Goal: Check status: Check status

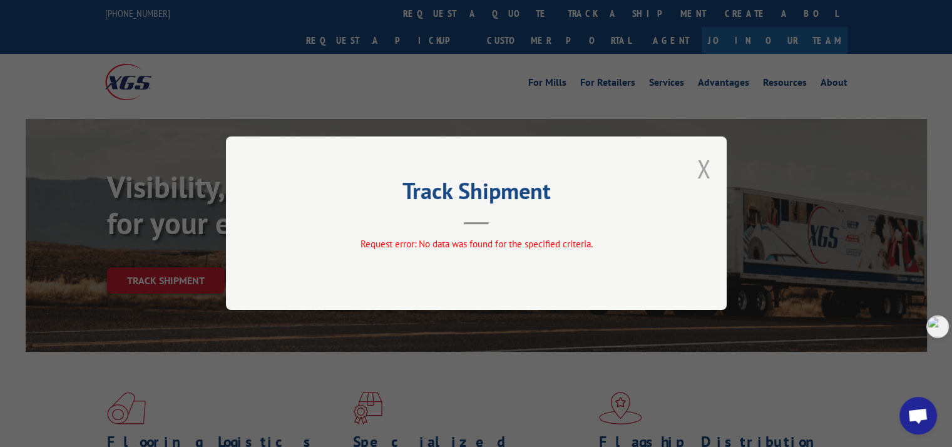
click at [704, 164] on button "Close modal" at bounding box center [704, 168] width 14 height 33
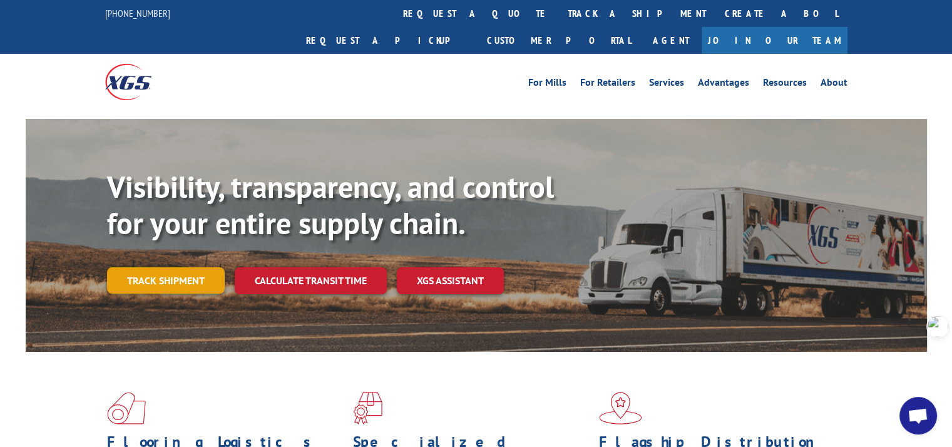
click at [169, 267] on link "Track shipment" at bounding box center [166, 280] width 118 height 26
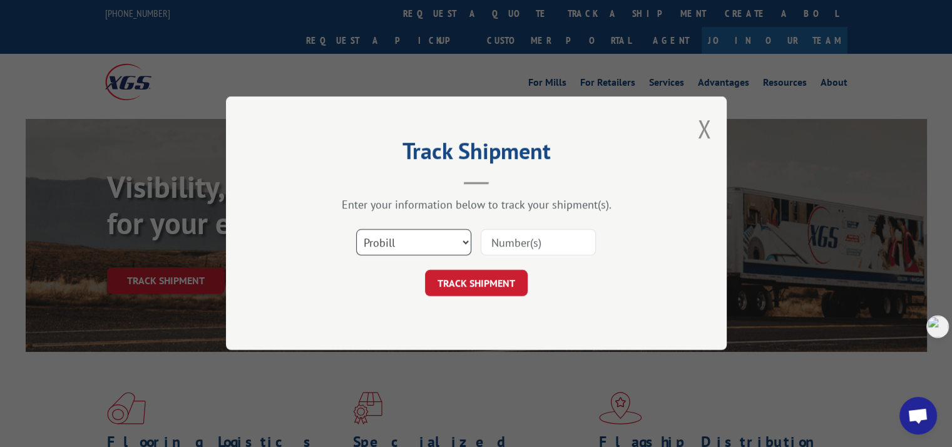
click at [402, 240] on select "Select category... Probill BOL PO" at bounding box center [413, 243] width 115 height 26
select select "po"
click at [356, 230] on select "Select category... Probill BOL PO" at bounding box center [413, 243] width 115 height 26
click at [518, 247] on input at bounding box center [538, 243] width 115 height 26
paste input "297506774"
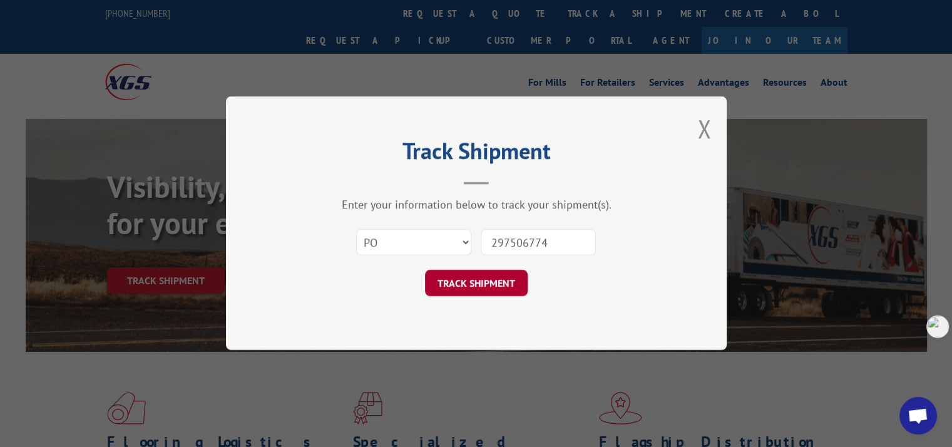
type input "297506774"
click at [495, 284] on button "TRACK SHIPMENT" at bounding box center [476, 283] width 103 height 26
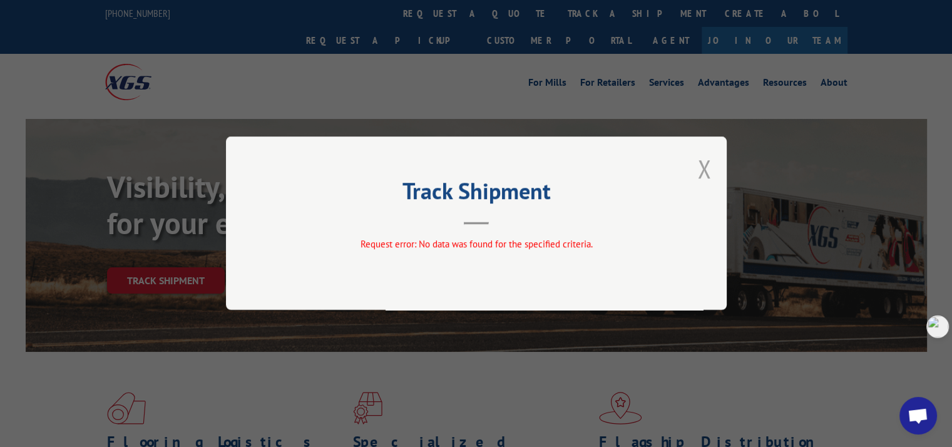
click at [705, 165] on button "Close modal" at bounding box center [704, 168] width 14 height 33
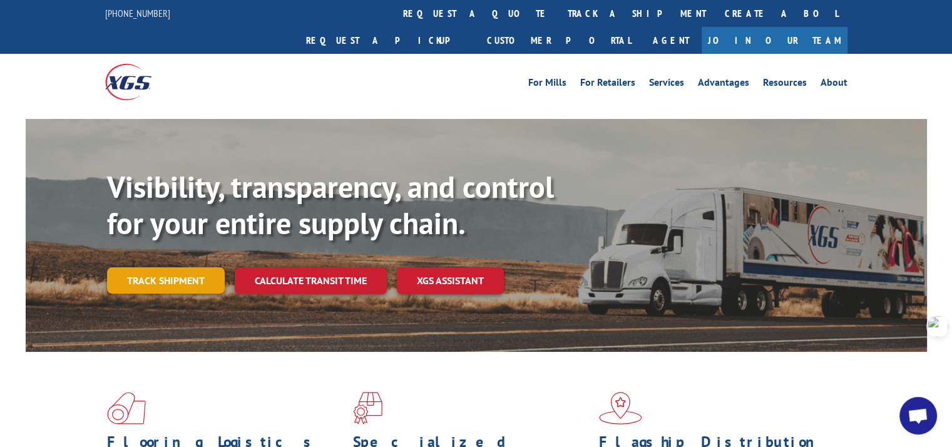
click at [183, 267] on link "Track shipment" at bounding box center [166, 280] width 118 height 26
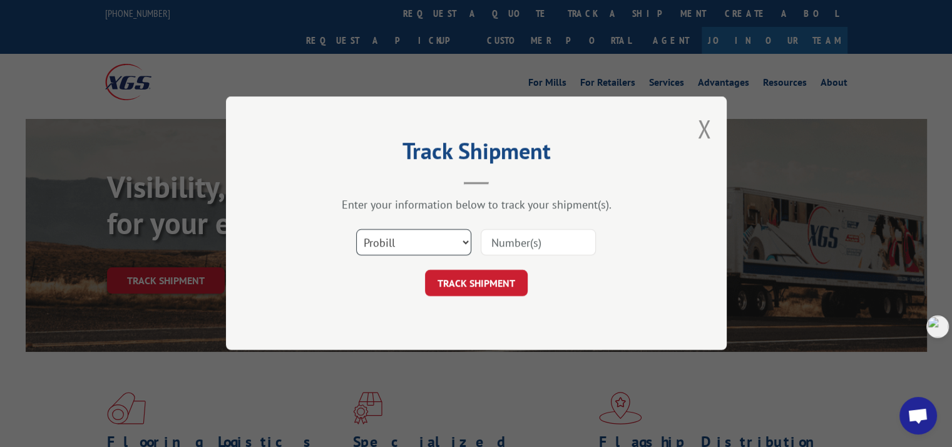
drag, startPoint x: 392, startPoint y: 247, endPoint x: 395, endPoint y: 252, distance: 6.4
click at [392, 247] on select "Select category... Probill BOL PO" at bounding box center [413, 243] width 115 height 26
select select "bol"
click at [356, 230] on select "Select category... Probill BOL PO" at bounding box center [413, 243] width 115 height 26
click at [513, 240] on input at bounding box center [538, 243] width 115 height 26
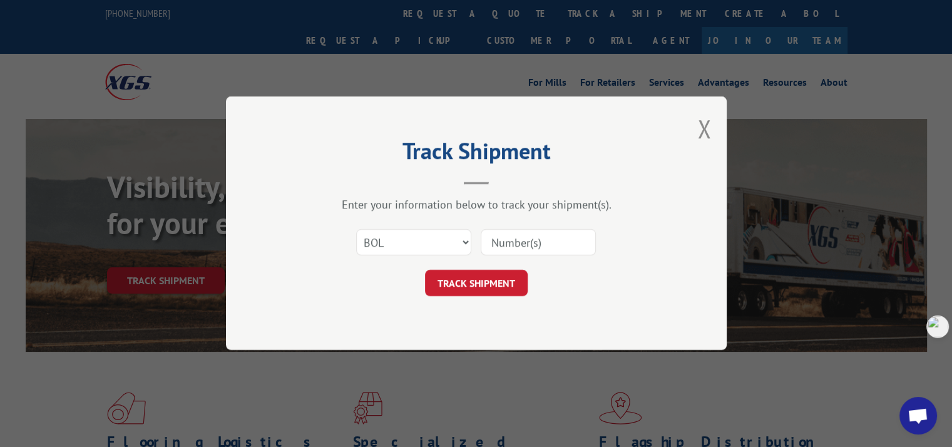
paste input "7066151"
type input "7066151"
click at [492, 280] on button "TRACK SHIPMENT" at bounding box center [476, 283] width 103 height 26
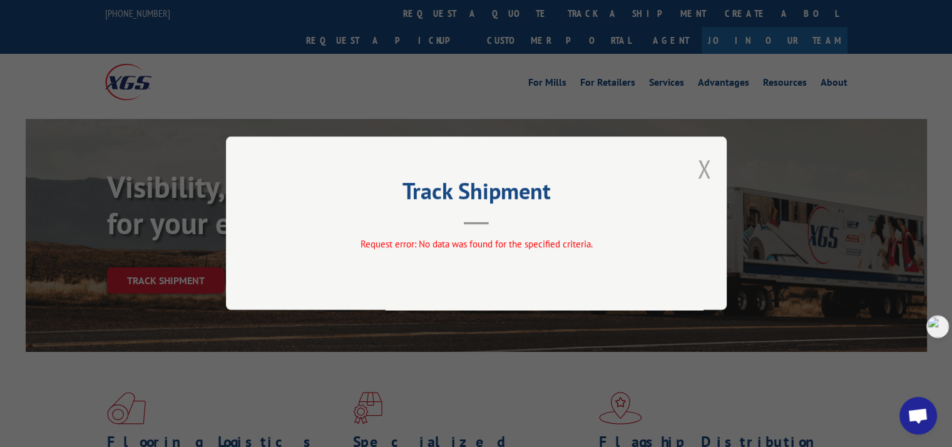
click at [708, 165] on button "Close modal" at bounding box center [704, 168] width 14 height 33
